Goal: Information Seeking & Learning: Learn about a topic

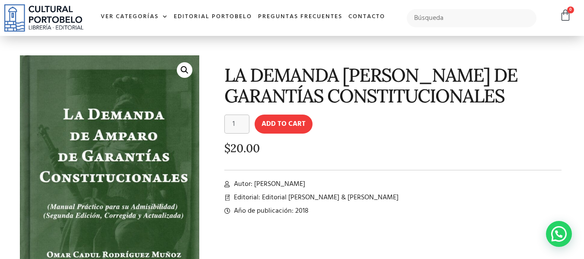
scroll to position [106, 0]
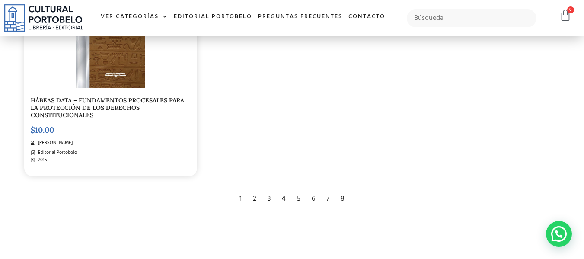
scroll to position [1427, 0]
click at [252, 199] on div "2" at bounding box center [255, 198] width 12 height 19
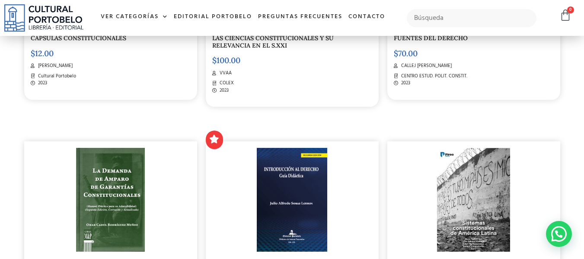
scroll to position [432, 0]
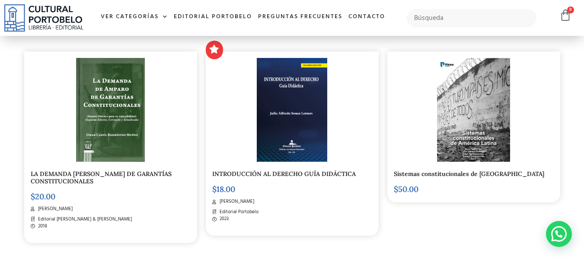
click at [64, 183] on link "LA DEMANDA DE AMPARO DE GARANTÍAS CONSTITUCIONALES" at bounding box center [101, 177] width 141 height 15
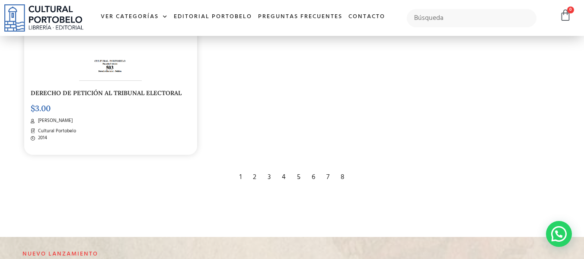
scroll to position [1470, 0]
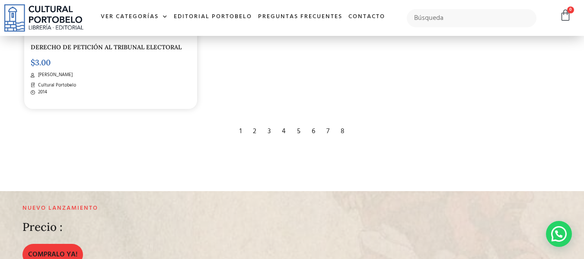
click at [273, 131] on div "3" at bounding box center [269, 131] width 12 height 19
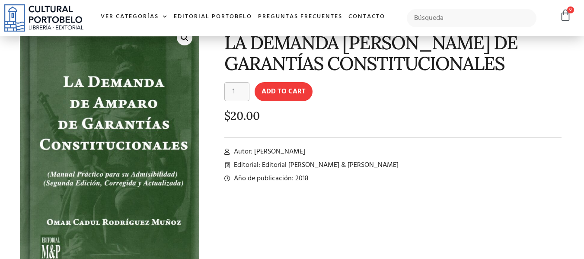
scroll to position [43, 0]
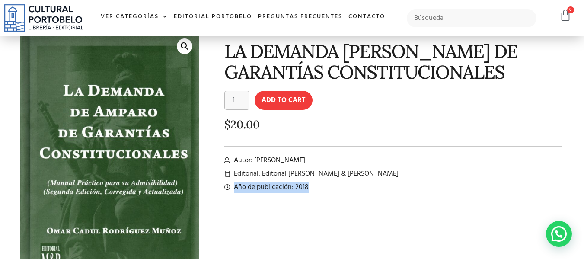
drag, startPoint x: 227, startPoint y: 223, endPoint x: 388, endPoint y: 208, distance: 161.1
click at [388, 208] on div "LA DEMANDA DE AMPARO DE GARANTÍAS CONSTITUCIONALES LA DEMANDA DE AMPARO DE GARA…" at bounding box center [386, 172] width 365 height 291
drag, startPoint x: 277, startPoint y: 167, endPoint x: 282, endPoint y: 172, distance: 7.0
click at [276, 172] on div "LA DEMANDA DE AMPARO DE GARANTÍAS CONSTITUCIONALES LA DEMANDA DE AMPARO DE GARA…" at bounding box center [386, 172] width 365 height 291
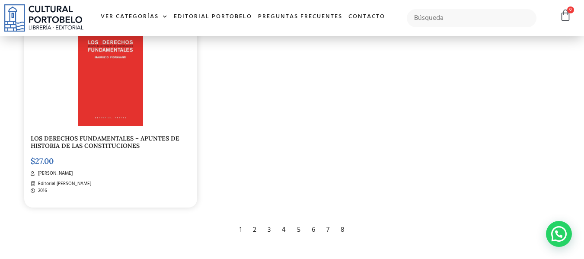
scroll to position [1514, 0]
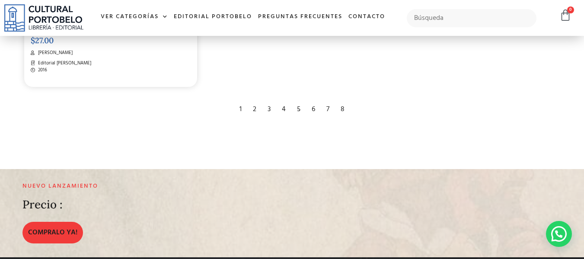
click at [280, 100] on div "4" at bounding box center [284, 109] width 13 height 19
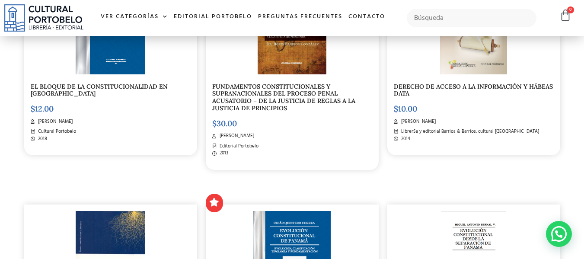
scroll to position [1124, 0]
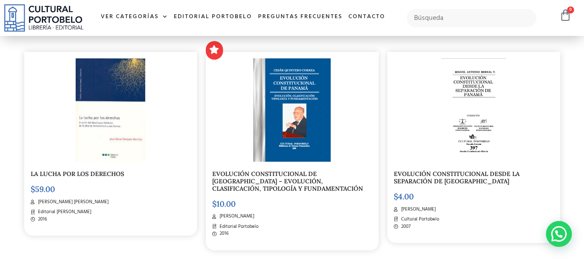
click at [310, 181] on link "EVOLUCIÓN CONSTITUCIONAL DE [GEOGRAPHIC_DATA] – EVOLUCIÓN, CLASIFICACIÓN, TIPOL…" at bounding box center [287, 181] width 151 height 22
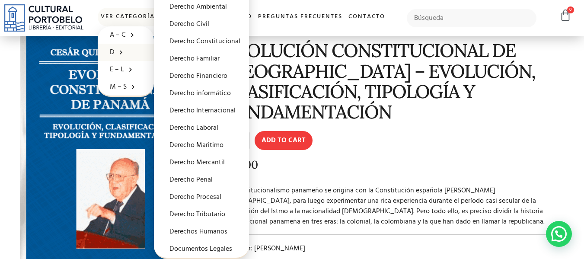
scroll to position [86, 0]
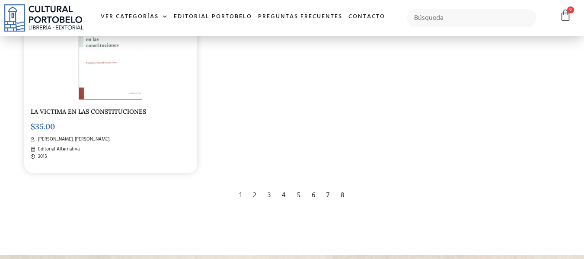
scroll to position [1514, 0]
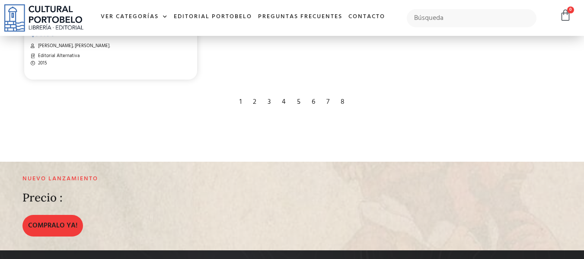
click at [287, 104] on div "4" at bounding box center [284, 102] width 13 height 19
click at [285, 101] on div "4" at bounding box center [284, 102] width 13 height 19
click at [282, 101] on div "4" at bounding box center [284, 102] width 13 height 19
click at [283, 101] on div "4" at bounding box center [284, 102] width 13 height 19
click at [296, 101] on div "5" at bounding box center [299, 102] width 12 height 19
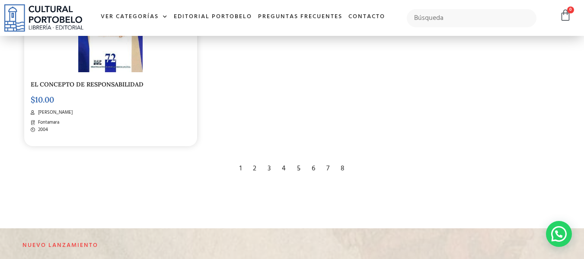
scroll to position [1383, 0]
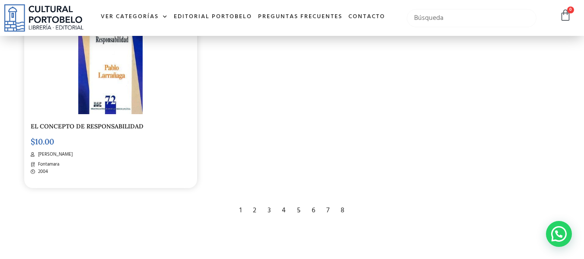
click at [426, 18] on input "text" at bounding box center [472, 18] width 130 height 18
type input "amparo"
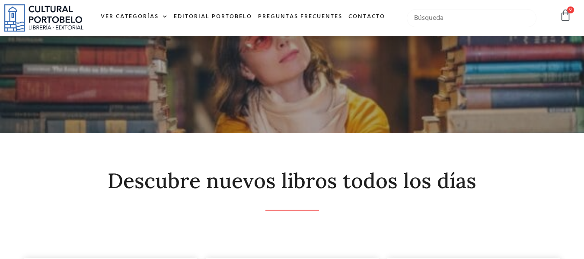
click at [450, 19] on input "text" at bounding box center [472, 18] width 130 height 18
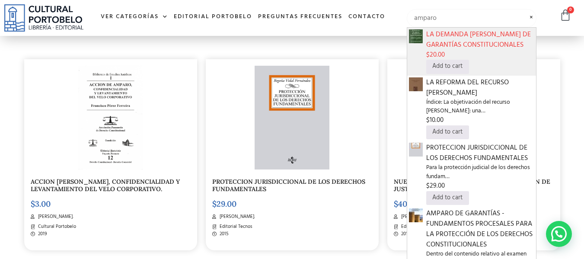
scroll to position [432, 0]
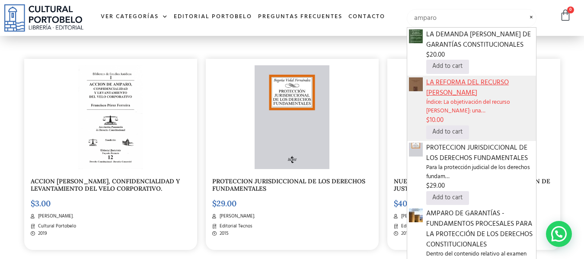
type input "amparo"
click at [449, 87] on span "LA REFORMA DEL RECURSO DE AMPARO" at bounding box center [480, 87] width 109 height 21
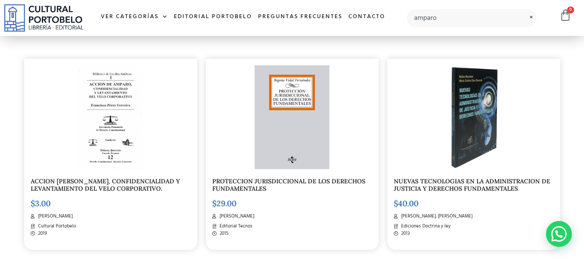
scroll to position [432, 0]
click at [464, 28] on div "amparo LA DEMANDA DE AMPARO DE GARANTÍAS CONSTITUCIONALES $ 20.00 Add to cart L…" at bounding box center [472, 18] width 139 height 27
click at [462, 22] on input "amparo" at bounding box center [472, 18] width 130 height 18
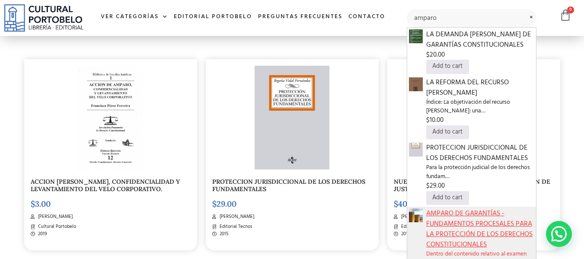
click at [456, 215] on span "AMPARO DE GARANTÍAS - FUNDAMENTOS PROCESALES PARA LA PROTECCIÓN DE LOS DERECHOS…" at bounding box center [480, 229] width 109 height 42
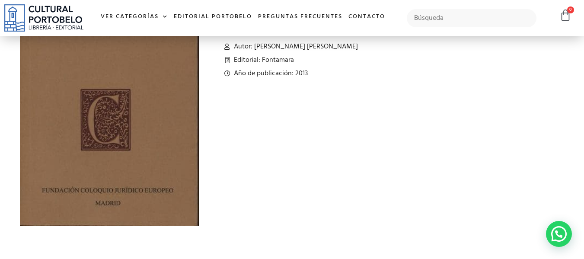
scroll to position [43, 0]
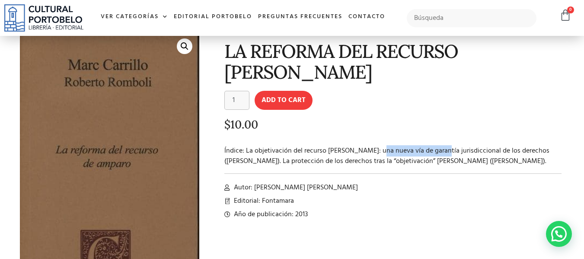
drag, startPoint x: 379, startPoint y: 127, endPoint x: 438, endPoint y: 123, distance: 59.4
click at [440, 124] on div "LA REFORMA DEL RECURSO DE AMPARO LA REFORMA DEL RECURSO DE AMPARO quantity 1 Ad…" at bounding box center [386, 206] width 365 height 358
drag, startPoint x: 269, startPoint y: 129, endPoint x: 365, endPoint y: 123, distance: 96.2
click at [328, 146] on p "Índice: La objetivación del recurso de amparo: una nueva vía de garantía jurisd…" at bounding box center [393, 156] width 338 height 21
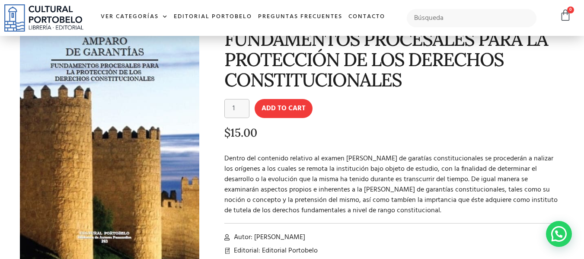
scroll to position [72, 0]
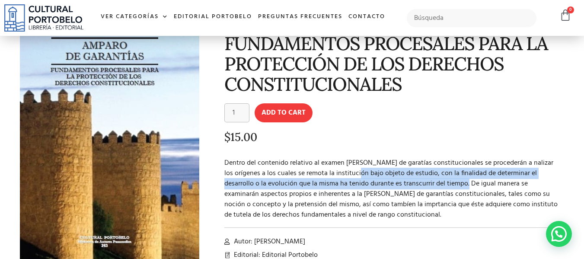
drag, startPoint x: 357, startPoint y: 176, endPoint x: 436, endPoint y: 186, distance: 79.9
click at [436, 186] on p "Dentro del contenido relativo al examen [PERSON_NAME] de garatías constituciona…" at bounding box center [393, 189] width 338 height 62
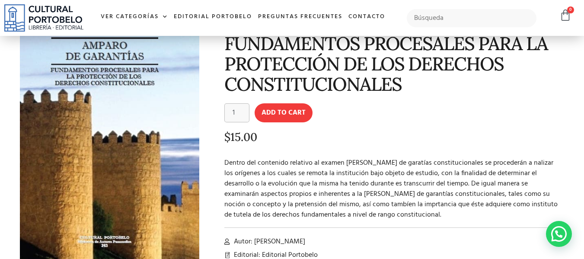
click at [511, 190] on p "Dentro del contenido relativo al examen [PERSON_NAME] de garatías constituciona…" at bounding box center [393, 189] width 338 height 62
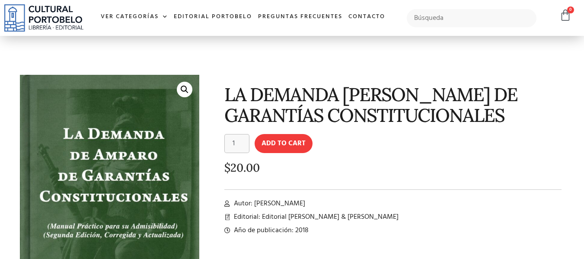
click at [567, 109] on div "LA DEMANDA [PERSON_NAME] DE GARANTÍAS CONSTITUCIONALES LA DEMANDA [PERSON_NAME]…" at bounding box center [386, 215] width 365 height 291
